Goal: Task Accomplishment & Management: Manage account settings

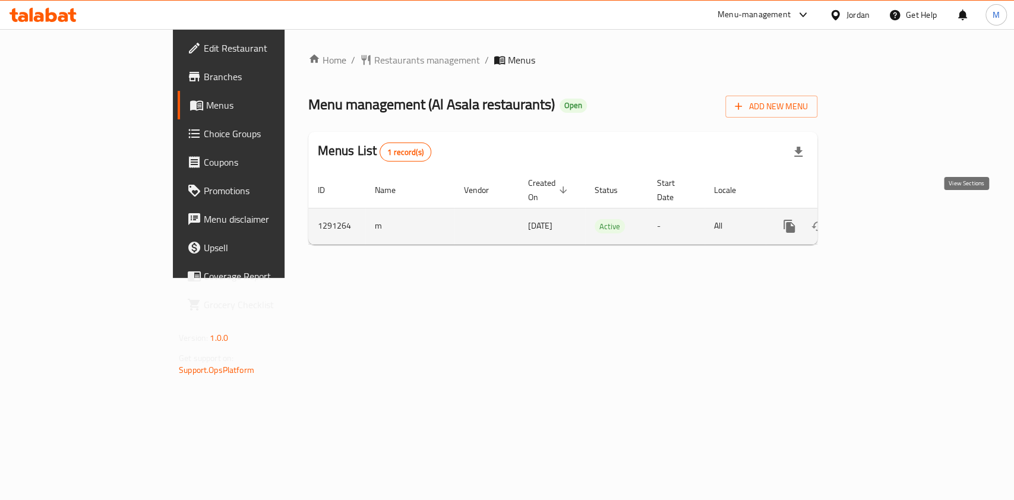
click at [889, 212] on link "enhanced table" at bounding box center [875, 226] width 29 height 29
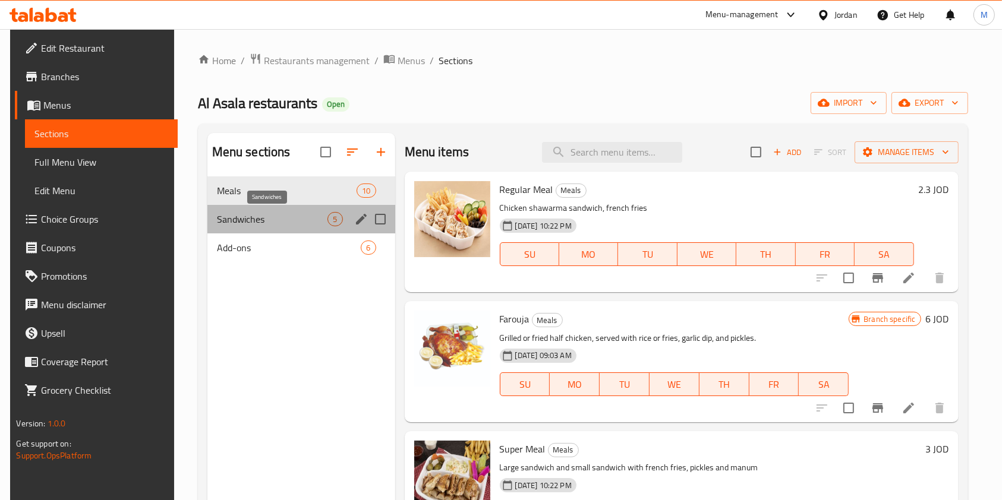
click at [248, 223] on span "Sandwiches" at bounding box center [272, 219] width 111 height 14
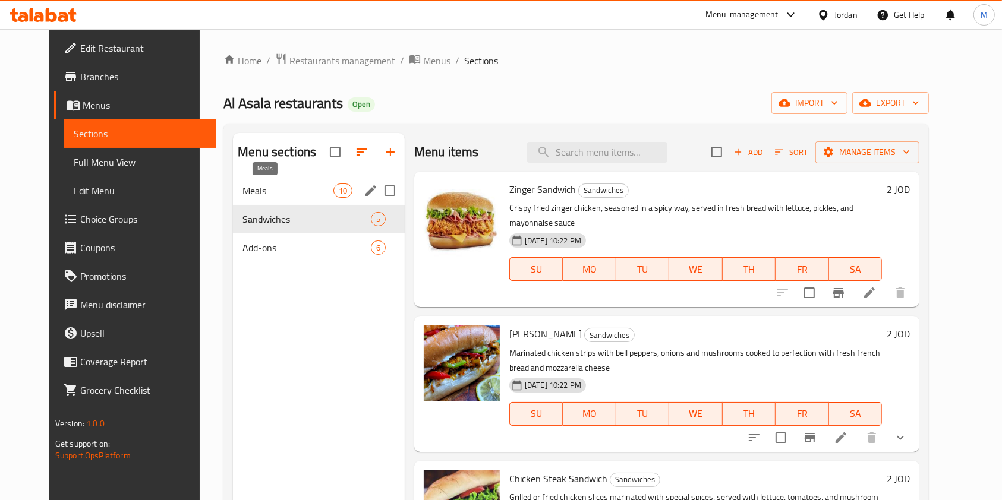
click at [244, 191] on span "Meals" at bounding box center [287, 191] width 90 height 14
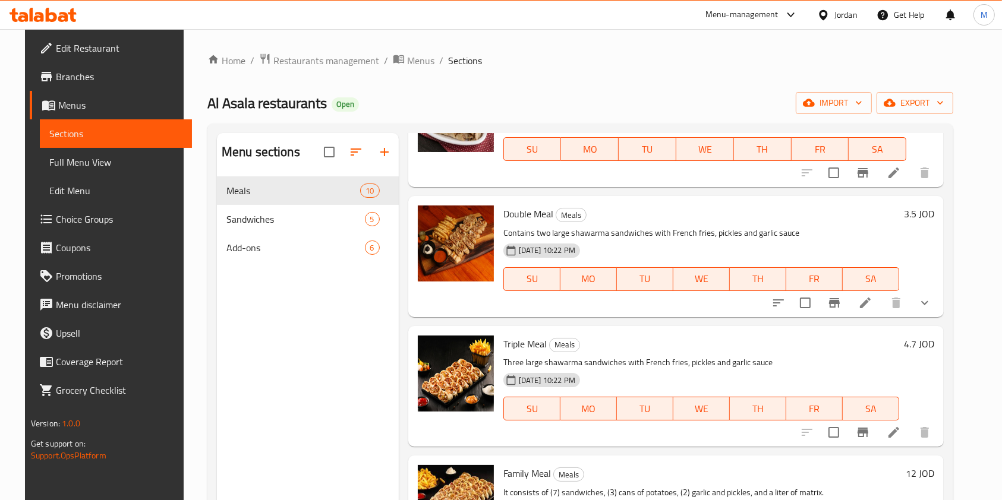
scroll to position [396, 0]
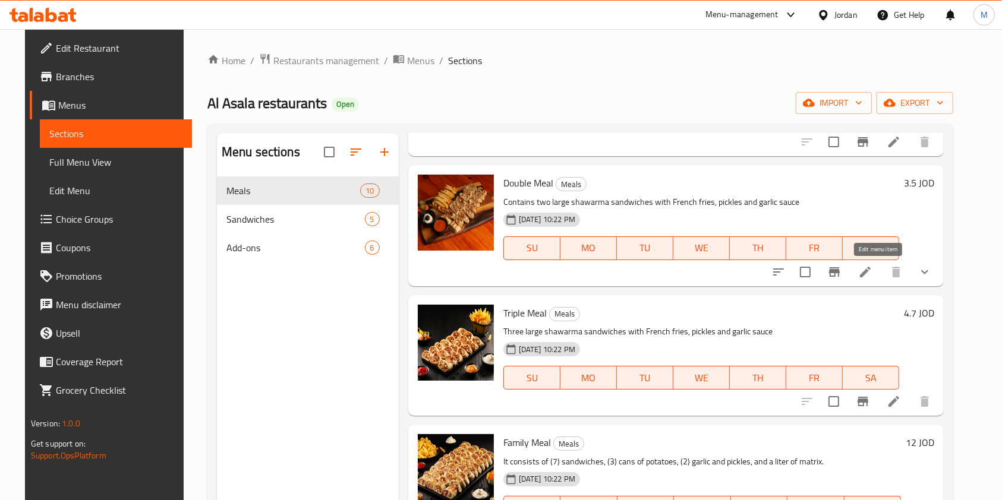
click at [872, 268] on icon at bounding box center [865, 272] width 14 height 14
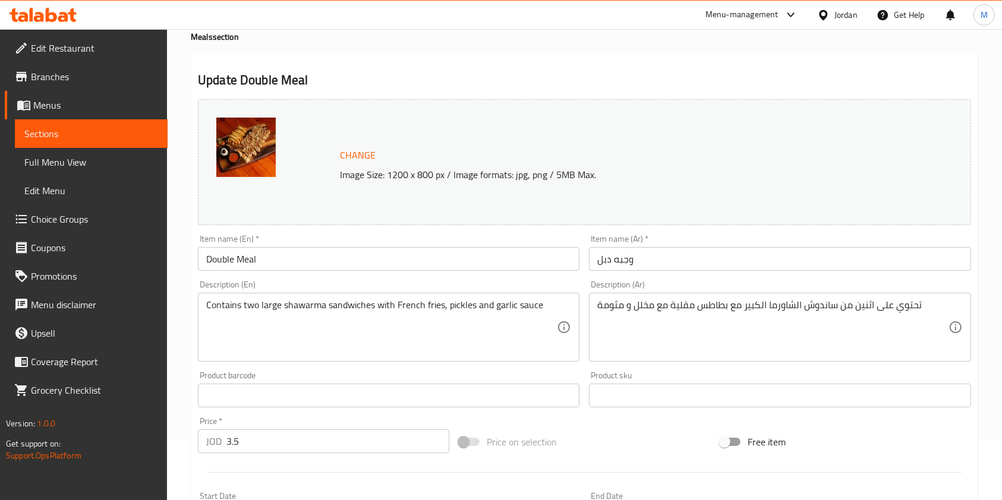
scroll to position [59, 0]
click at [66, 140] on span "Sections" at bounding box center [91, 134] width 134 height 14
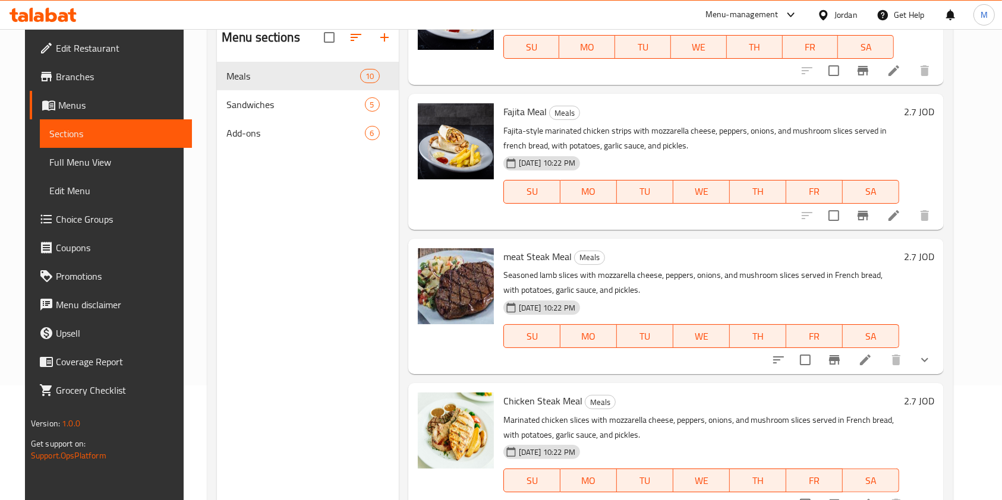
scroll to position [166, 0]
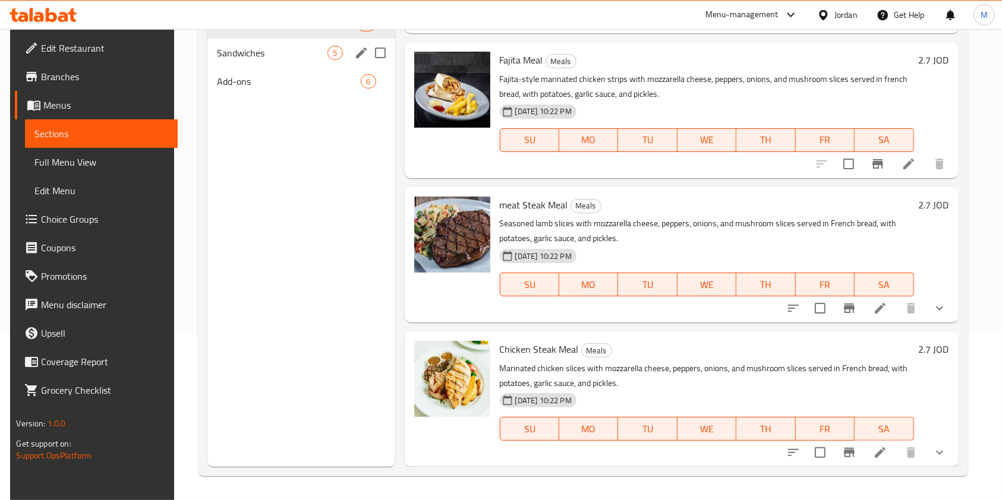
click at [250, 56] on span "Sandwiches" at bounding box center [272, 53] width 111 height 14
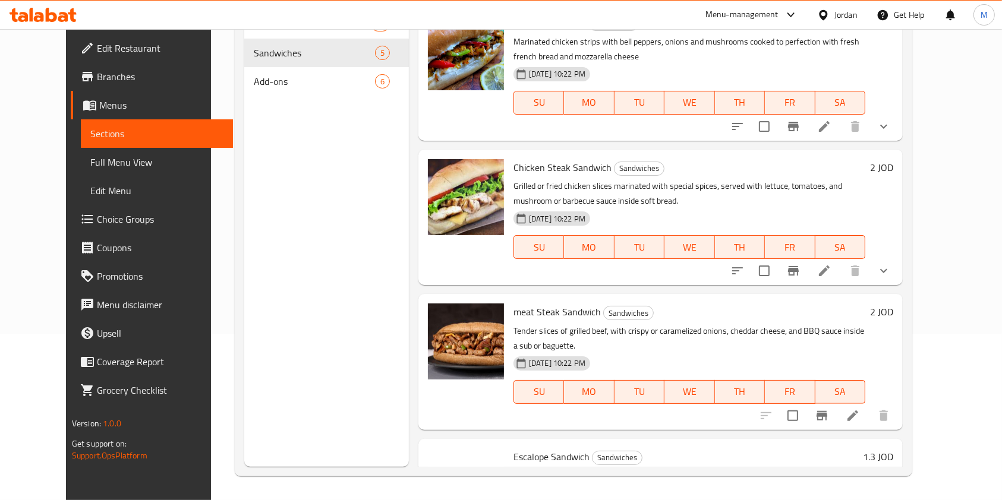
scroll to position [208, 0]
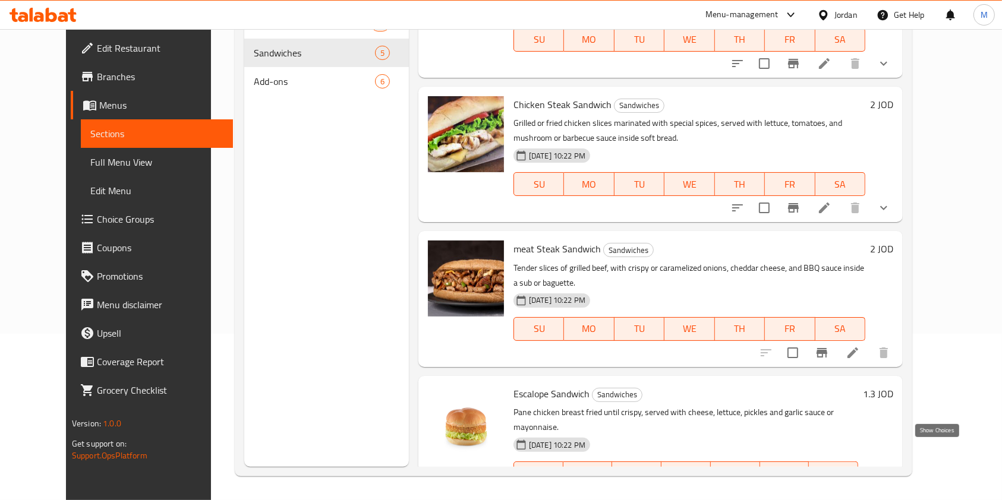
click at [891, 490] on icon "show more" at bounding box center [883, 497] width 14 height 14
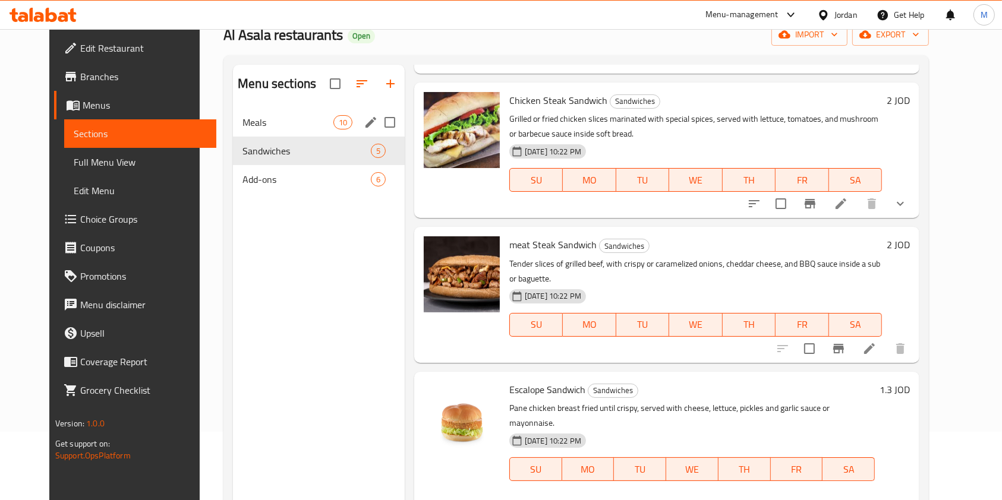
scroll to position [0, 0]
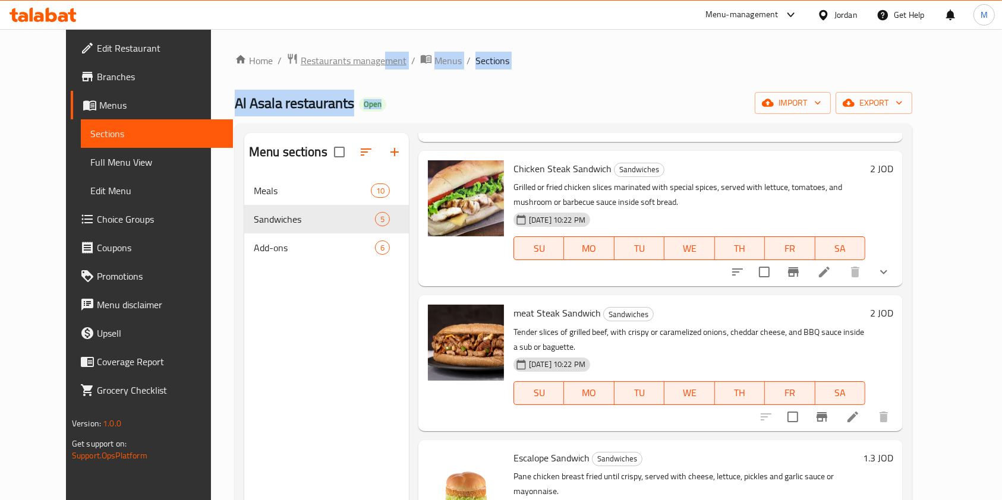
drag, startPoint x: 344, startPoint y: 76, endPoint x: 342, endPoint y: 64, distance: 12.0
click at [341, 67] on div "Home / Restaurants management / Menus / Sections Al Asala restaurants Open impo…" at bounding box center [573, 348] width 677 height 590
click at [342, 64] on span "Restaurants management" at bounding box center [354, 60] width 106 height 14
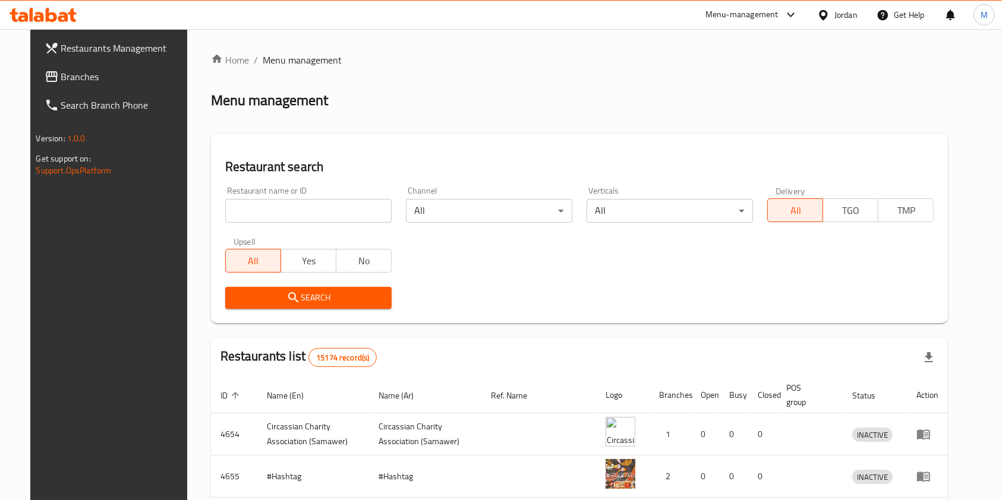
click at [343, 217] on input "search" at bounding box center [308, 211] width 166 height 24
type input "pinar"
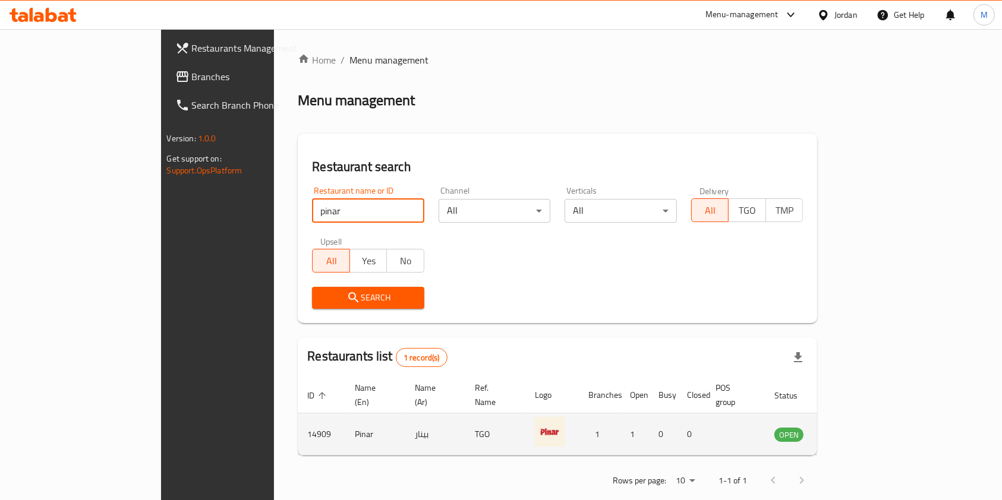
click at [298, 419] on td "14909" at bounding box center [322, 434] width 48 height 42
click at [298, 418] on td "14909" at bounding box center [322, 434] width 48 height 42
copy td "14909"
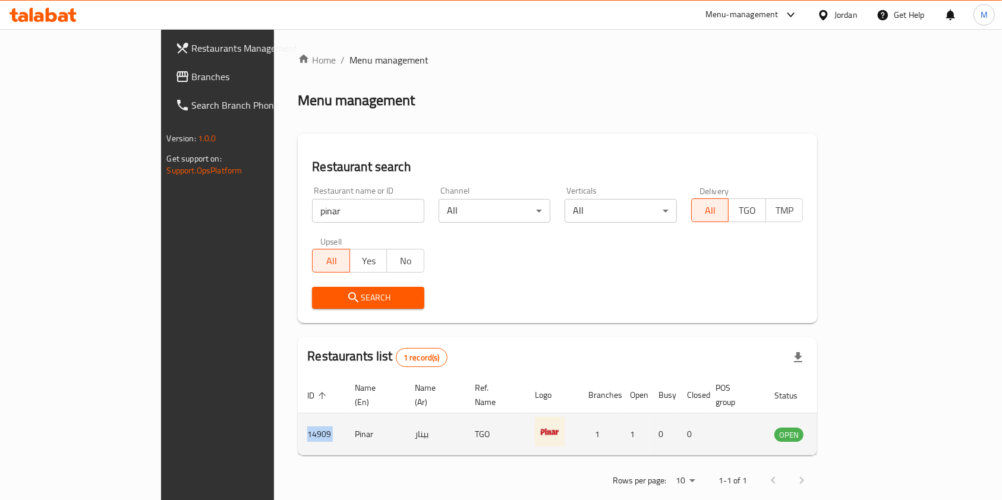
drag, startPoint x: 206, startPoint y: 418, endPoint x: 238, endPoint y: 419, distance: 31.5
click at [298, 426] on td "14909" at bounding box center [322, 434] width 48 height 42
click at [345, 421] on td "Pinar" at bounding box center [375, 434] width 60 height 42
copy td "Pinar"
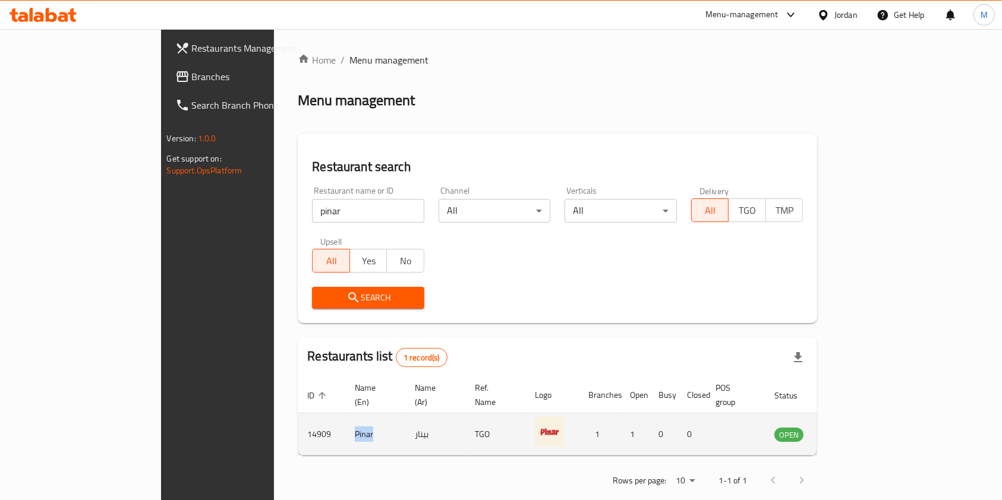
click at [345, 419] on td "Pinar" at bounding box center [375, 434] width 60 height 42
